Goal: Information Seeking & Learning: Learn about a topic

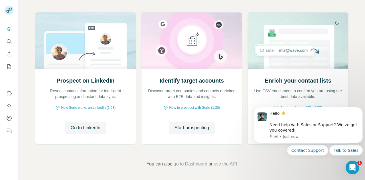
scroll to position [60, 0]
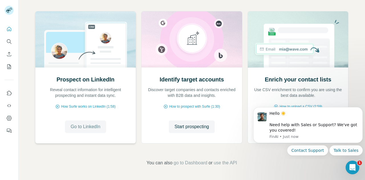
click at [85, 129] on span "Go to LinkedIn" at bounding box center [86, 127] width 30 height 7
click at [303, 168] on div "Prospect on LinkedIn Reveal contact information for intelligent prospecting and…" at bounding box center [192, 88] width 347 height 183
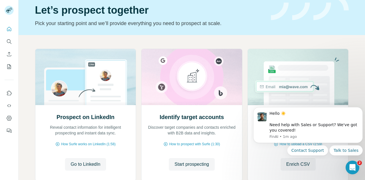
scroll to position [21, 0]
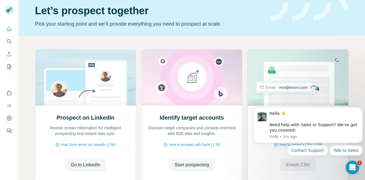
click at [295, 166] on span "Enrich CSV" at bounding box center [299, 165] width 24 height 7
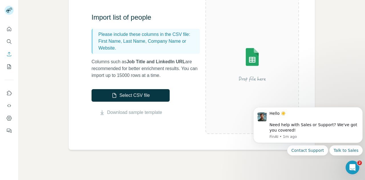
scroll to position [67, 0]
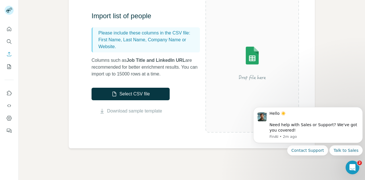
click at [11, 43] on icon "Search" at bounding box center [9, 42] width 6 height 6
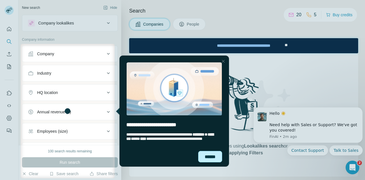
click at [207, 155] on div "******" at bounding box center [210, 156] width 24 height 11
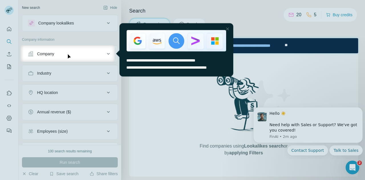
click at [228, 28] on div at bounding box center [227, 28] width 7 height 7
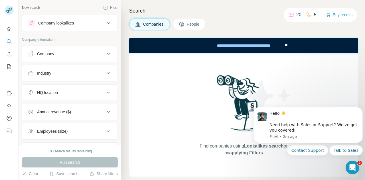
click at [192, 24] on span "People" at bounding box center [193, 24] width 13 height 6
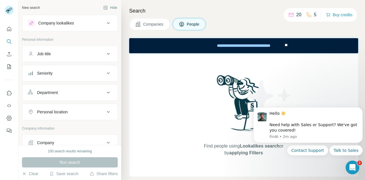
click at [60, 23] on div "Company lookalikes" at bounding box center [56, 23] width 36 height 6
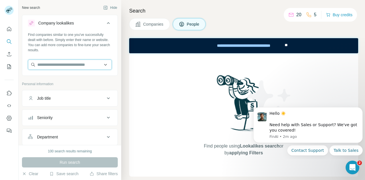
click at [50, 65] on input "text" at bounding box center [70, 65] width 84 height 10
type input "**********"
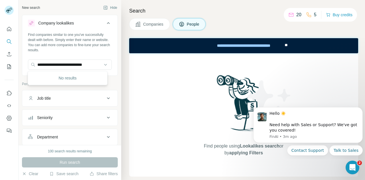
click at [99, 100] on div "Job title" at bounding box center [66, 99] width 77 height 6
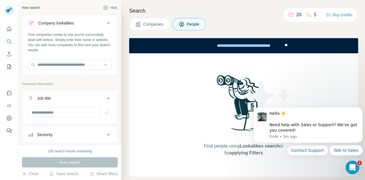
click at [105, 102] on button "Job title" at bounding box center [69, 100] width 95 height 16
click at [105, 100] on icon at bounding box center [108, 98] width 7 height 7
click at [64, 114] on input "text" at bounding box center [64, 113] width 73 height 10
type input "**********"
click at [72, 134] on div "Seniority" at bounding box center [66, 135] width 77 height 6
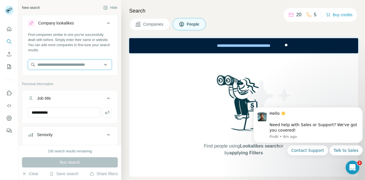
click at [63, 67] on input "text" at bounding box center [70, 65] width 84 height 10
type input "*****"
click at [136, 95] on div "Find people using Lookalikes search or by applying Filters" at bounding box center [243, 115] width 229 height 124
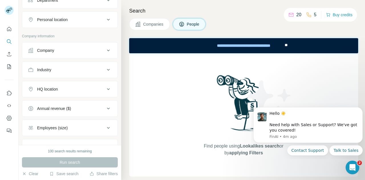
scroll to position [347, 0]
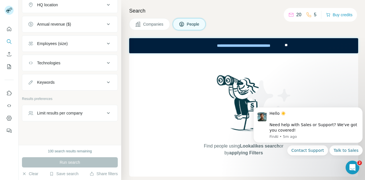
click at [5, 34] on button "Quick start" at bounding box center [9, 29] width 9 height 10
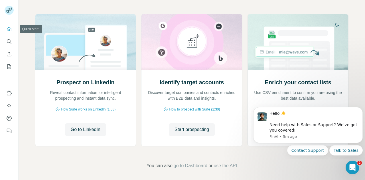
scroll to position [58, 0]
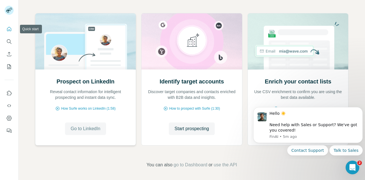
click at [73, 125] on button "Go to LinkedIn" at bounding box center [85, 129] width 41 height 13
click at [95, 132] on span "Go to LinkedIn" at bounding box center [86, 129] width 30 height 7
click at [9, 46] on button "Search" at bounding box center [9, 42] width 9 height 10
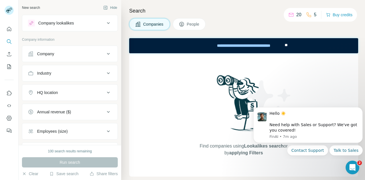
click at [43, 56] on div "Company" at bounding box center [45, 54] width 17 height 6
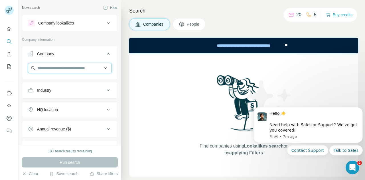
click at [49, 68] on input "text" at bounding box center [70, 68] width 84 height 10
type input "**********"
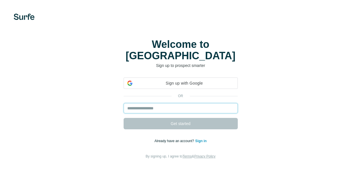
click at [124, 103] on input "email" at bounding box center [181, 108] width 114 height 10
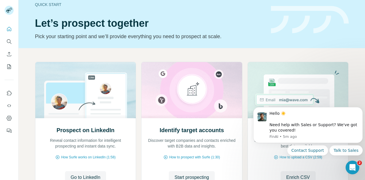
scroll to position [43, 0]
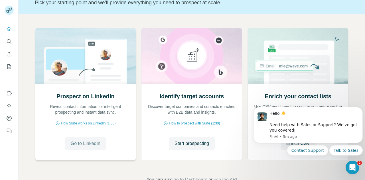
click at [67, 144] on button "Go to LinkedIn" at bounding box center [85, 144] width 41 height 13
click at [8, 89] on button "Use Surfe on LinkedIn" at bounding box center [9, 93] width 9 height 10
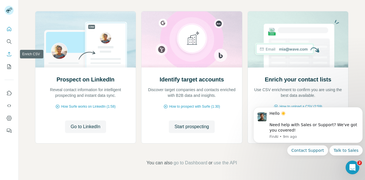
click at [9, 54] on icon "Enrich CSV" at bounding box center [9, 54] width 6 height 6
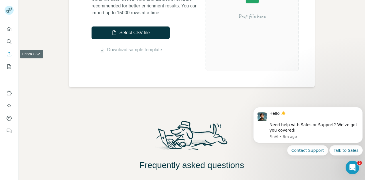
scroll to position [129, 0]
click at [8, 69] on icon "My lists" at bounding box center [9, 67] width 6 height 6
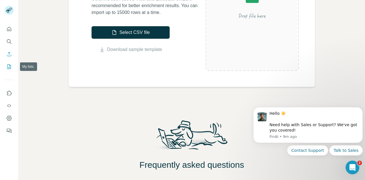
click at [12, 34] on button "Quick start" at bounding box center [9, 29] width 9 height 10
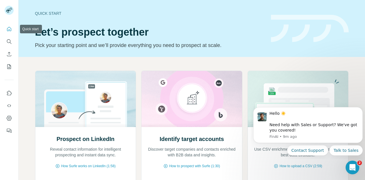
click at [9, 15] on div at bounding box center [9, 11] width 9 height 10
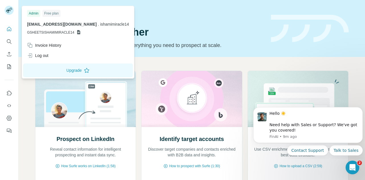
click at [50, 15] on div "Free plan" at bounding box center [52, 13] width 18 height 7
click at [54, 16] on div "Free plan" at bounding box center [52, 13] width 18 height 7
click at [55, 16] on div "Free plan" at bounding box center [52, 13] width 18 height 7
click at [58, 16] on div "Free plan" at bounding box center [52, 13] width 18 height 7
click at [87, 70] on button "Upgrade" at bounding box center [78, 71] width 110 height 14
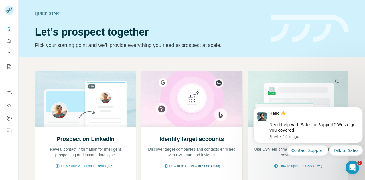
scroll to position [60, 0]
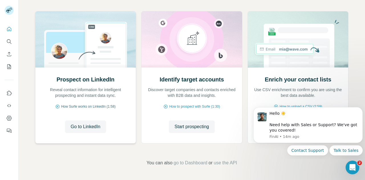
click at [94, 109] on span "How Surfe works on LinkedIn (1:58)" at bounding box center [88, 106] width 55 height 5
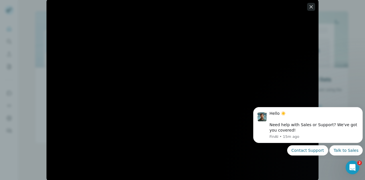
click at [312, 7] on icon "button" at bounding box center [312, 7] width 6 height 6
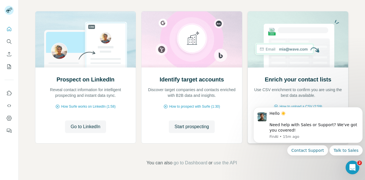
scroll to position [0, 0]
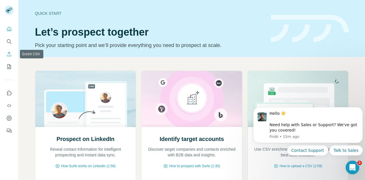
click at [9, 57] on button "Enrich CSV" at bounding box center [9, 54] width 9 height 10
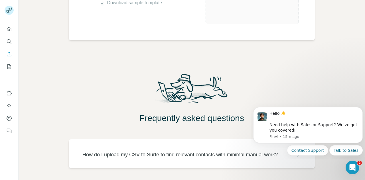
scroll to position [205, 0]
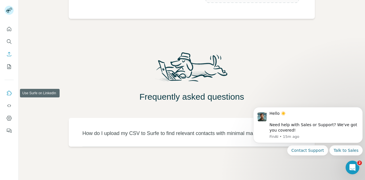
click at [8, 93] on icon "Use Surfe on LinkedIn" at bounding box center [9, 93] width 5 height 5
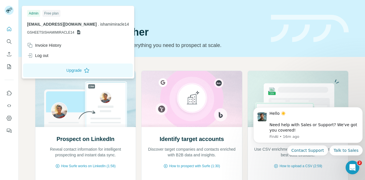
click at [11, 14] on img at bounding box center [9, 10] width 9 height 9
click at [13, 30] on button "Quick start" at bounding box center [9, 29] width 9 height 10
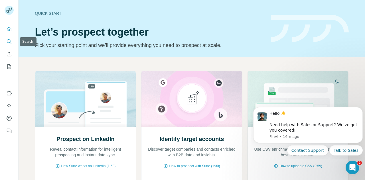
click at [7, 41] on icon "Search" at bounding box center [9, 41] width 4 height 4
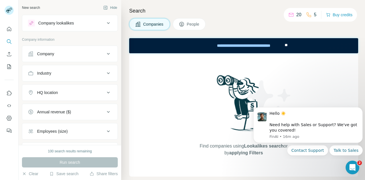
scroll to position [48, 0]
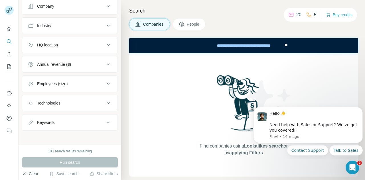
click at [31, 176] on button "Clear" at bounding box center [30, 174] width 16 height 6
click at [8, 119] on icon "Dashboard" at bounding box center [9, 119] width 6 height 6
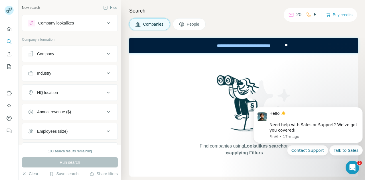
click at [184, 21] on icon at bounding box center [182, 24] width 6 height 6
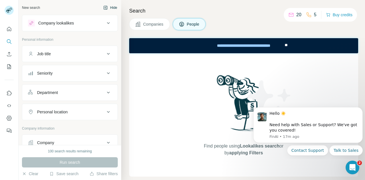
click at [103, 6] on icon "button" at bounding box center [105, 7] width 5 height 5
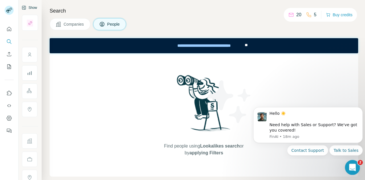
click at [354, 164] on icon "Open Intercom Messenger" at bounding box center [351, 166] width 9 height 9
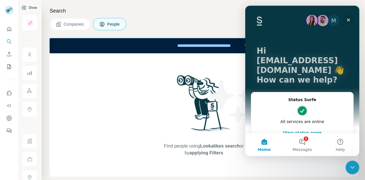
scroll to position [37, 0]
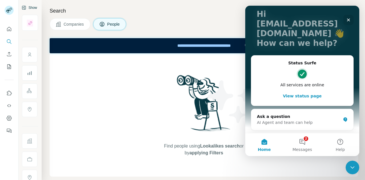
click at [315, 93] on button "View status page" at bounding box center [302, 96] width 91 height 11
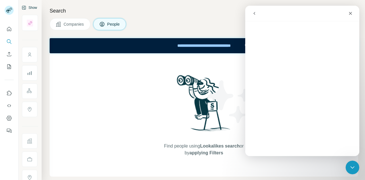
scroll to position [14, 0]
click at [9, 108] on icon "Use Surfe API" at bounding box center [9, 106] width 6 height 6
click at [10, 105] on icon "Use Surfe API" at bounding box center [9, 105] width 4 height 3
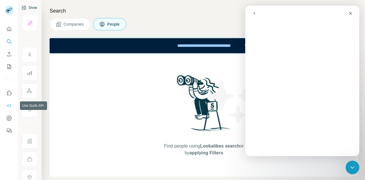
click at [10, 105] on icon "Use Surfe API" at bounding box center [9, 105] width 4 height 3
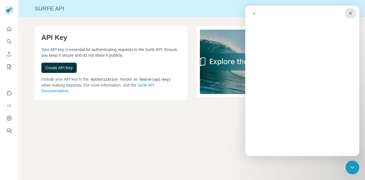
click at [349, 13] on icon "Close" at bounding box center [351, 13] width 5 height 5
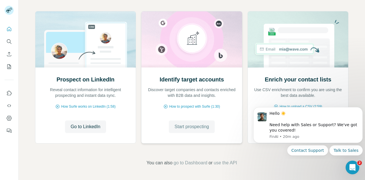
click at [204, 128] on span "Start prospecting" at bounding box center [192, 127] width 35 height 7
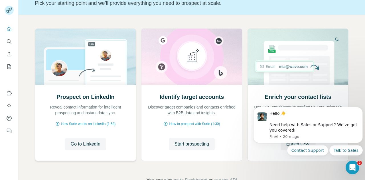
scroll to position [60, 0]
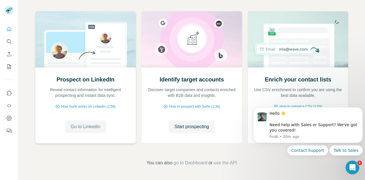
click at [80, 128] on span "Go to LinkedIn" at bounding box center [86, 127] width 30 height 7
click at [81, 128] on span "Go to LinkedIn" at bounding box center [86, 127] width 30 height 7
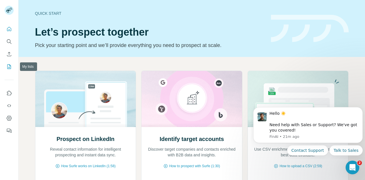
click at [9, 68] on icon "My lists" at bounding box center [9, 67] width 6 height 6
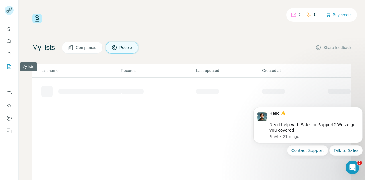
click at [9, 68] on icon "My lists" at bounding box center [9, 67] width 6 height 6
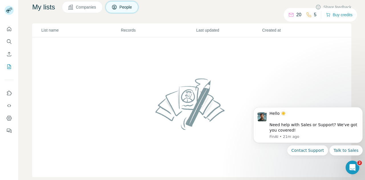
scroll to position [51, 0]
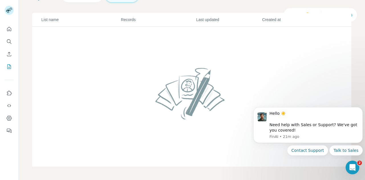
click at [46, 19] on p "List name" at bounding box center [80, 20] width 79 height 6
click at [128, 19] on p "Records" at bounding box center [158, 20] width 75 height 6
click at [318, 156] on button "Contact Support" at bounding box center [308, 151] width 41 height 10
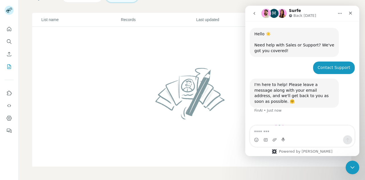
scroll to position [4, 0]
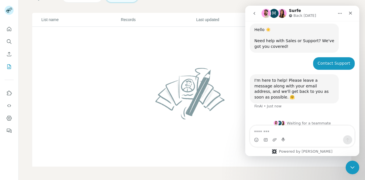
click at [288, 133] on textarea "Message…" at bounding box center [302, 131] width 104 height 10
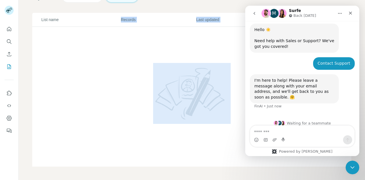
drag, startPoint x: 3, startPoint y: 115, endPoint x: 60, endPoint y: 21, distance: 109.9
click at [60, 21] on table "List name Records Last updated Created at" at bounding box center [191, 90] width 319 height 154
click at [7, 43] on icon "Search" at bounding box center [9, 42] width 6 height 6
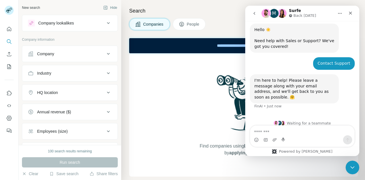
scroll to position [48, 0]
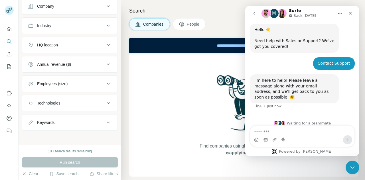
drag, startPoint x: 172, startPoint y: 7, endPoint x: 307, endPoint y: 2, distance: 135.2
click at [307, 2] on div "Search Companies People Find companies using Lookalikes search or by applying F…" at bounding box center [243, 90] width 244 height 180
click at [351, 12] on icon "Close" at bounding box center [351, 13] width 5 height 5
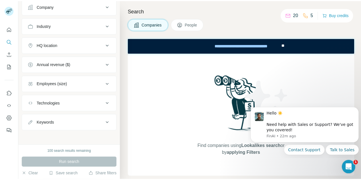
scroll to position [0, 0]
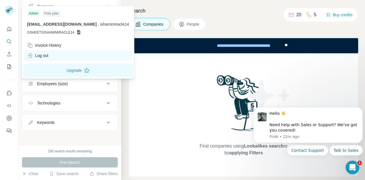
click at [47, 51] on div "Log out" at bounding box center [78, 56] width 109 height 10
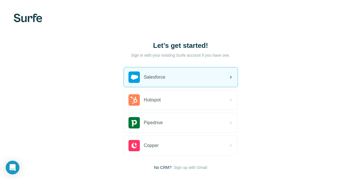
click at [124, 74] on div "Salesforce" at bounding box center [181, 77] width 114 height 19
